Goal: Download file/media: Obtain a digital file from the website

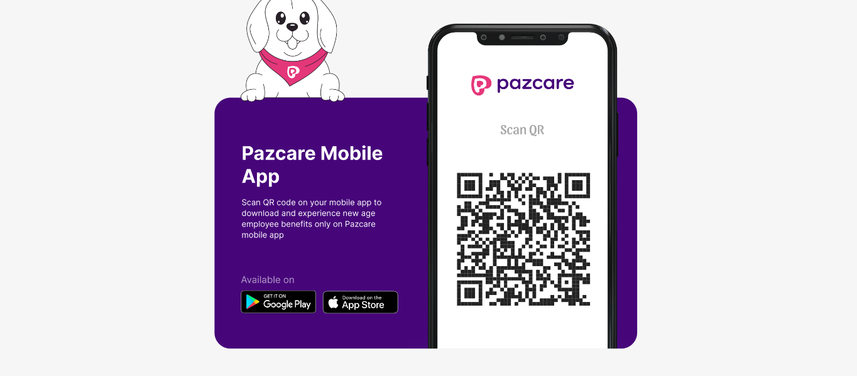
scroll to position [4, 0]
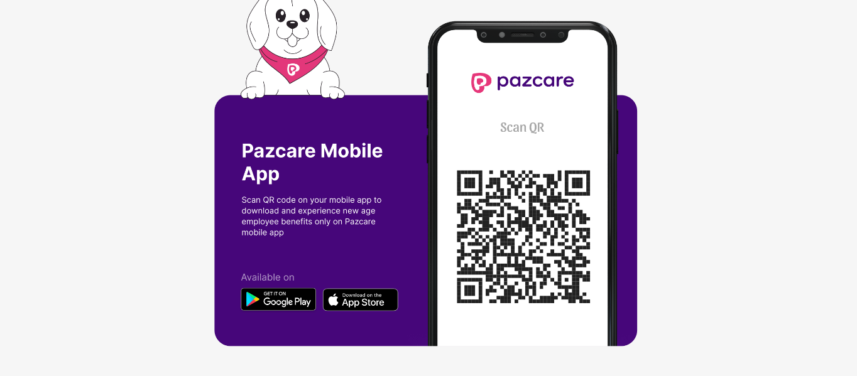
click at [560, 210] on img at bounding box center [428, 184] width 429 height 384
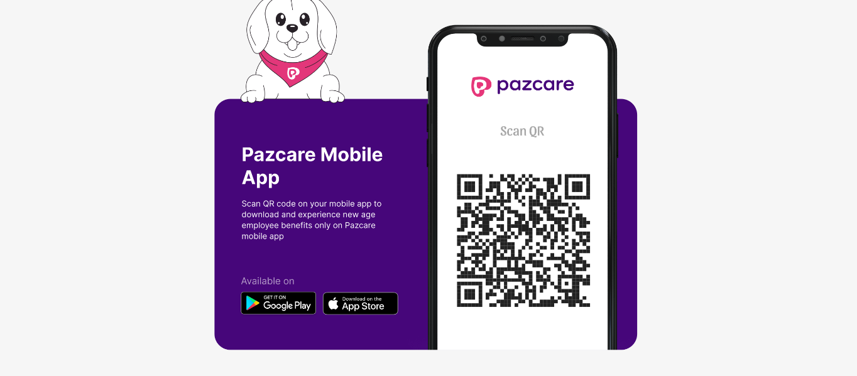
scroll to position [4, 0]
